Goal: Check status: Check status

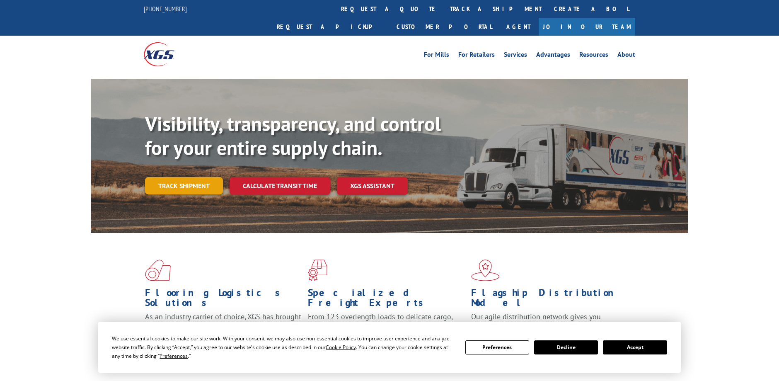
click at [188, 177] on link "Track shipment" at bounding box center [184, 185] width 78 height 17
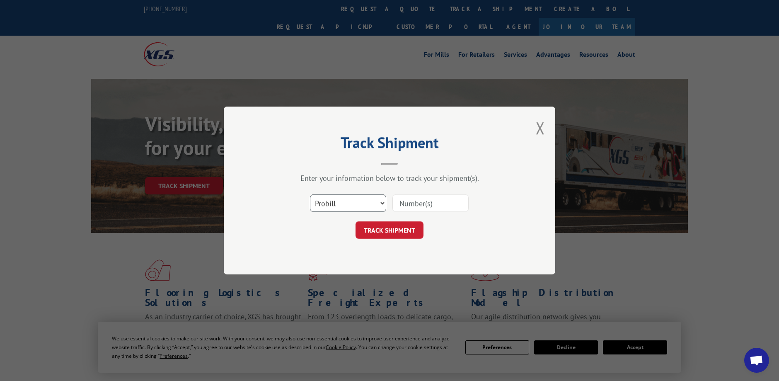
click at [378, 205] on select "Select category... Probill BOL PO" at bounding box center [348, 202] width 76 height 17
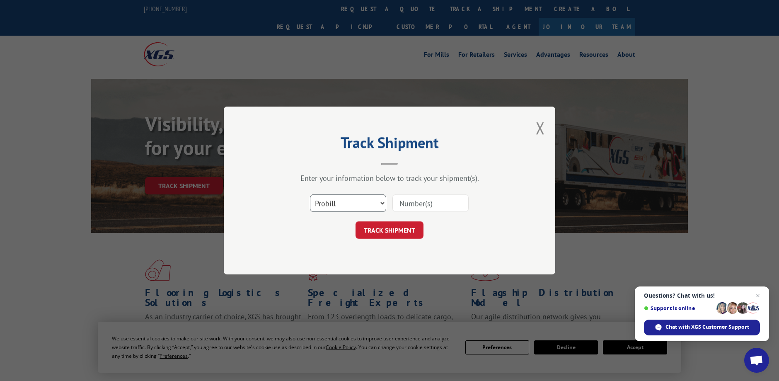
click at [377, 206] on select "Select category... Probill BOL PO" at bounding box center [348, 202] width 76 height 17
paste input "AA04940345"
type input "AA04940345"
click at [393, 234] on button "TRACK SHIPMENT" at bounding box center [389, 229] width 68 height 17
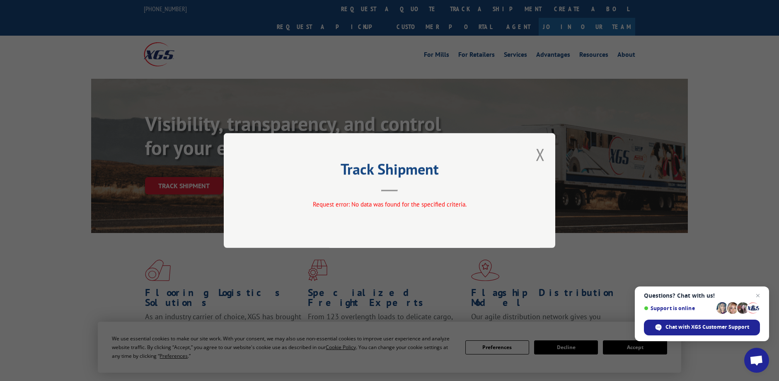
click at [536, 157] on button "Close modal" at bounding box center [540, 154] width 9 height 22
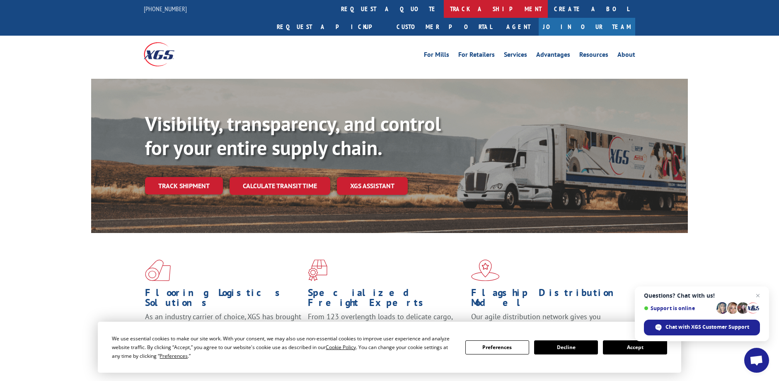
click at [444, 7] on link "track a shipment" at bounding box center [496, 9] width 104 height 18
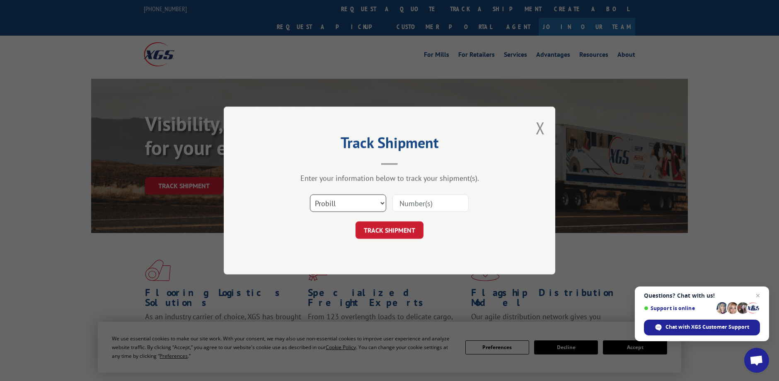
click at [331, 205] on select "Select category... Probill BOL PO" at bounding box center [348, 202] width 76 height 17
select select "bol"
click at [310, 194] on select "Select category... Probill BOL PO" at bounding box center [348, 202] width 76 height 17
click at [405, 205] on input at bounding box center [430, 202] width 76 height 17
paste input "AA04940345"
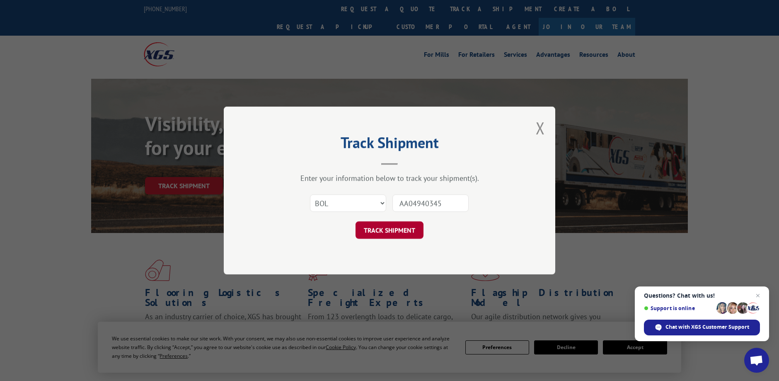
type input "AA04940345"
click at [395, 231] on button "TRACK SHIPMENT" at bounding box center [389, 229] width 68 height 17
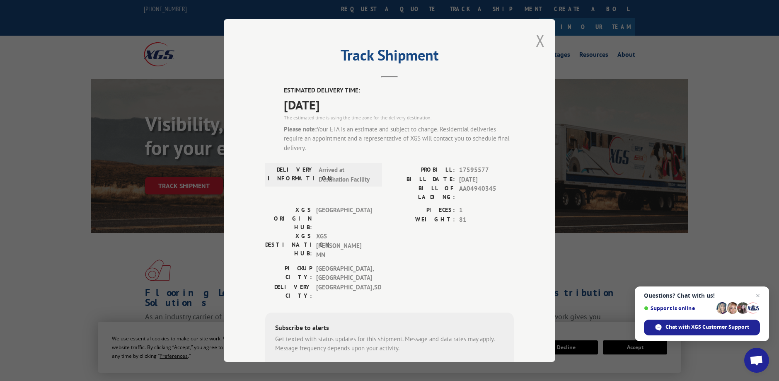
click at [538, 40] on button "Close modal" at bounding box center [540, 40] width 9 height 22
